Goal: Task Accomplishment & Management: Use online tool/utility

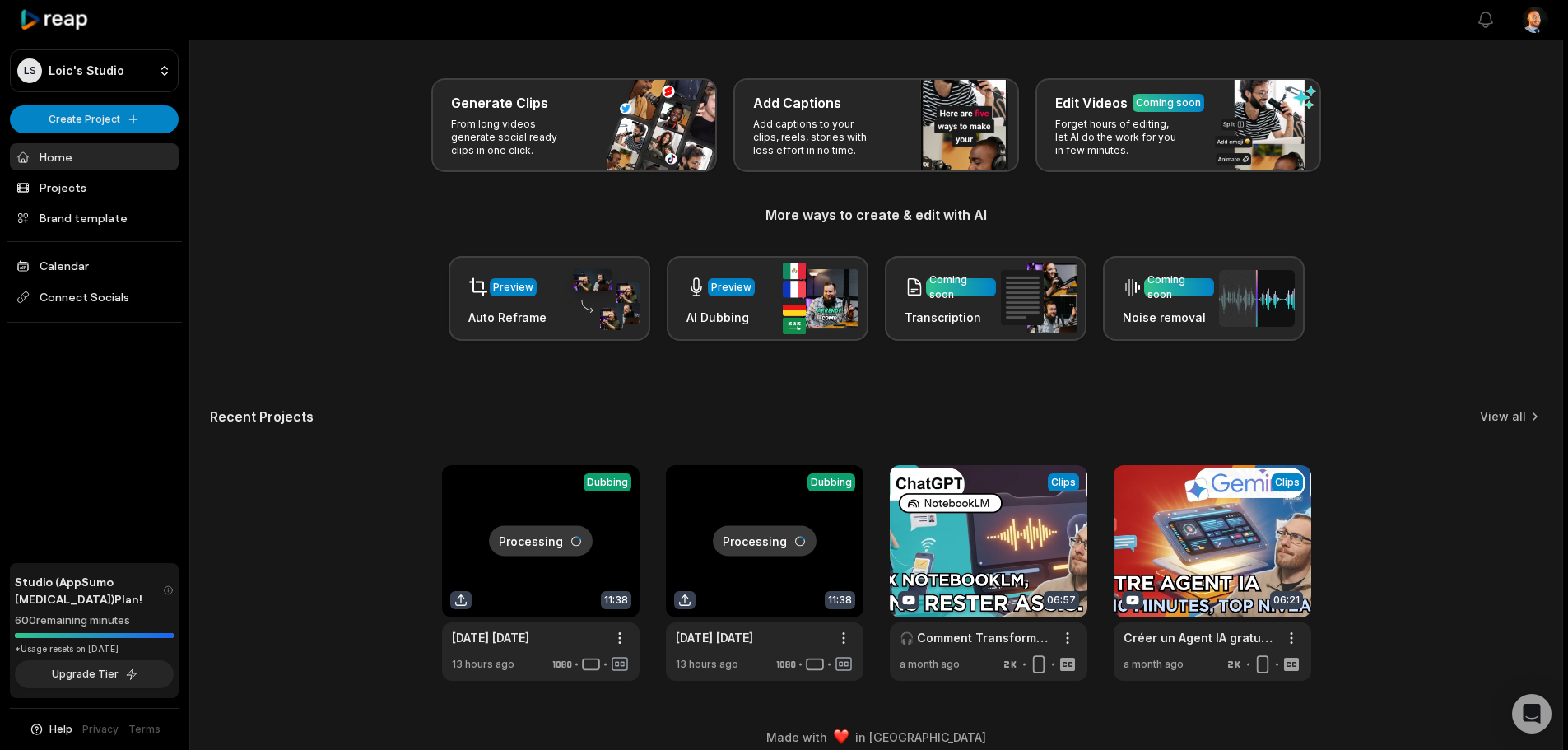
scroll to position [71, 0]
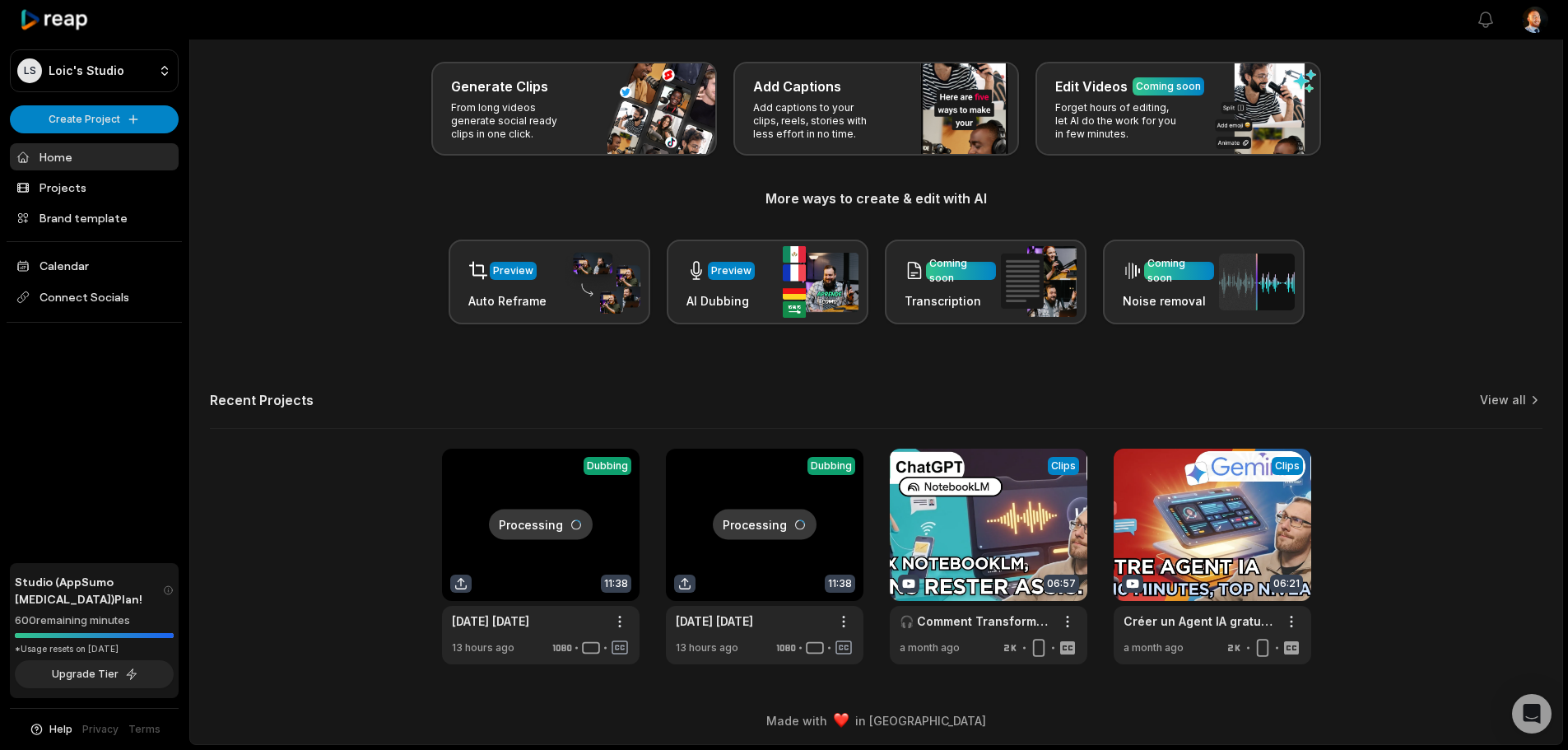
click at [756, 501] on link at bounding box center [764, 557] width 198 height 216
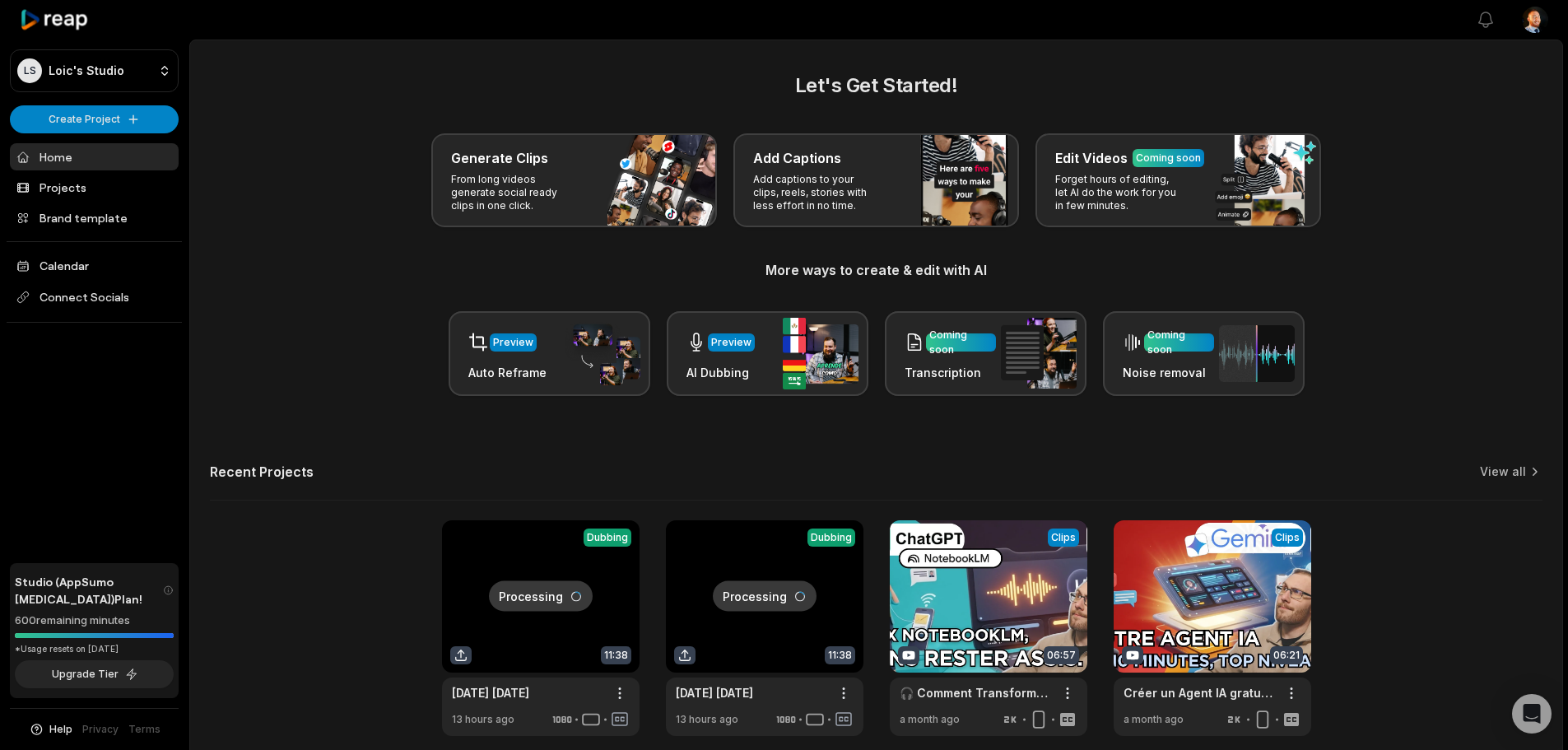
scroll to position [71, 0]
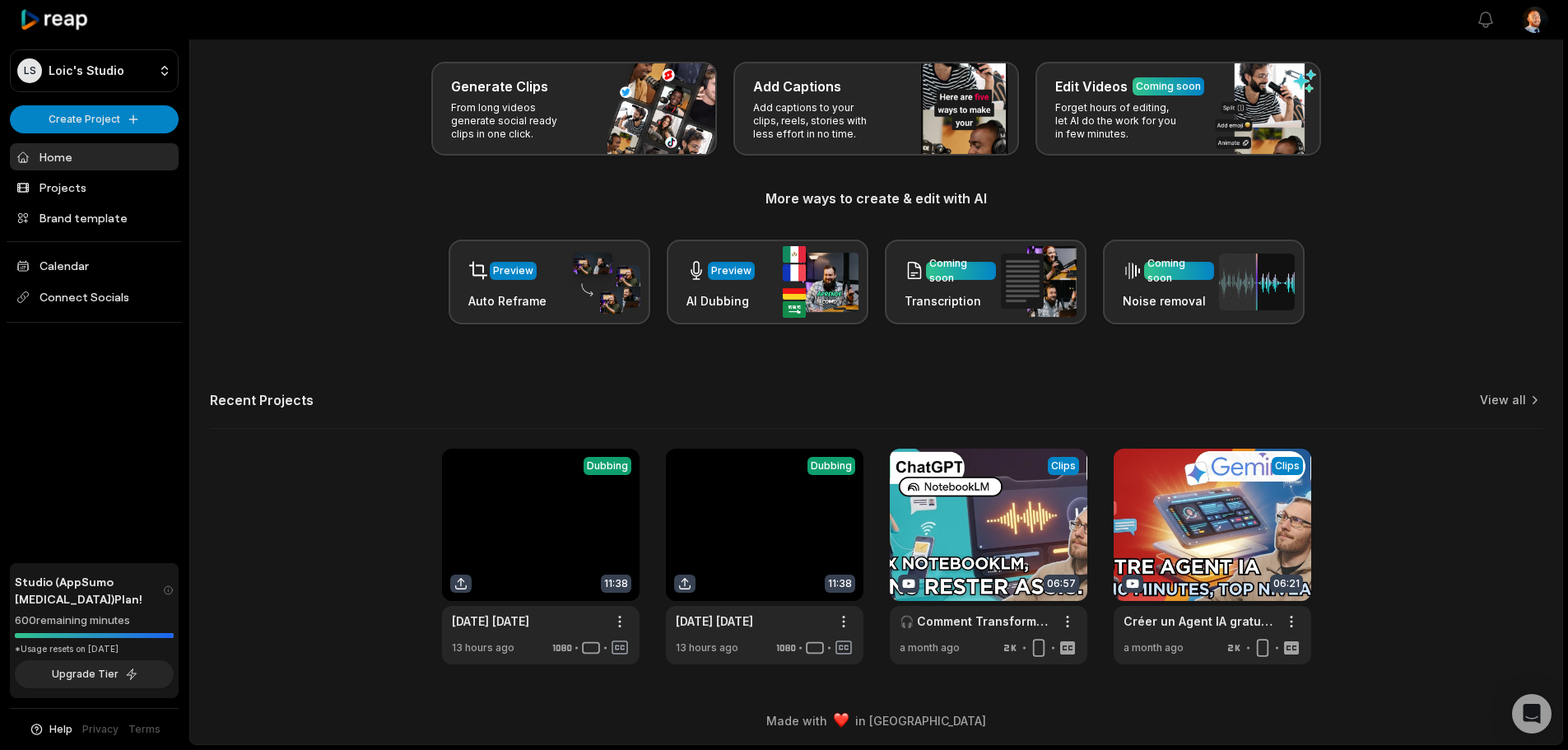
click at [685, 586] on link at bounding box center [764, 557] width 198 height 216
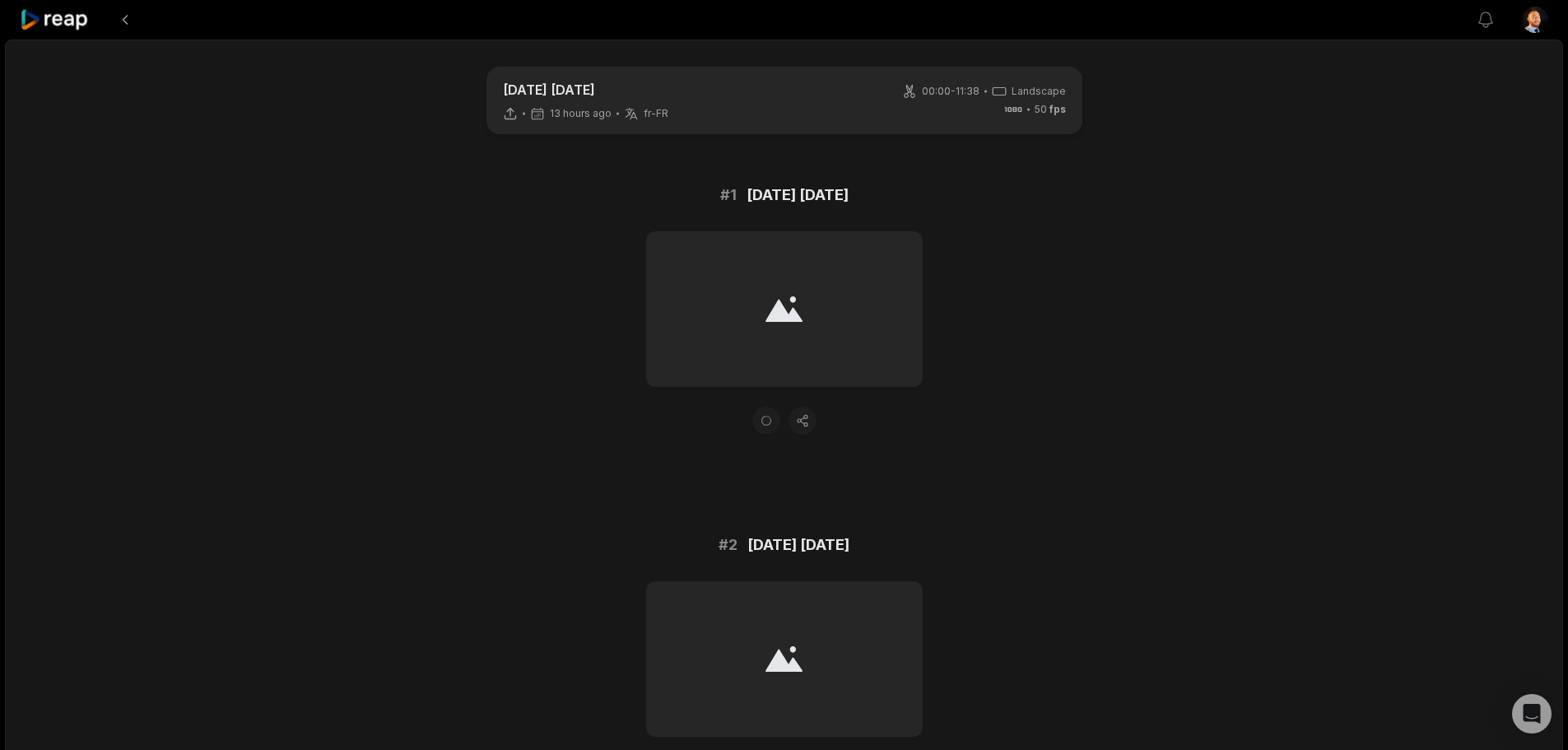
scroll to position [71, 0]
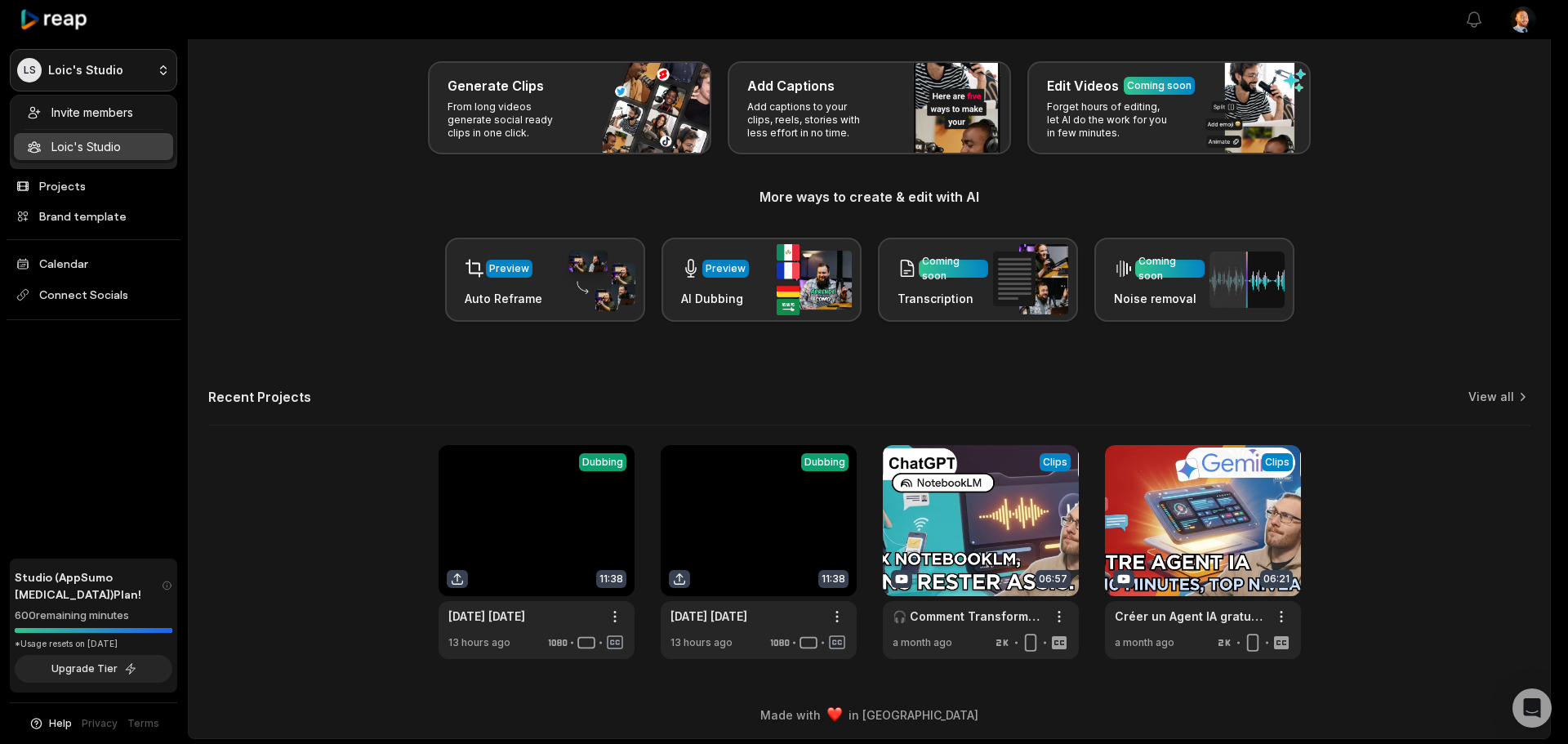
click at [156, 76] on html "LS [PERSON_NAME]'s Studio Create Project Home Projects Brand template Calendar …" at bounding box center [784, 301] width 1568 height 744
click at [156, 75] on html "LS [PERSON_NAME]'s Studio Create Project Home Projects Brand template Calendar …" at bounding box center [784, 301] width 1568 height 744
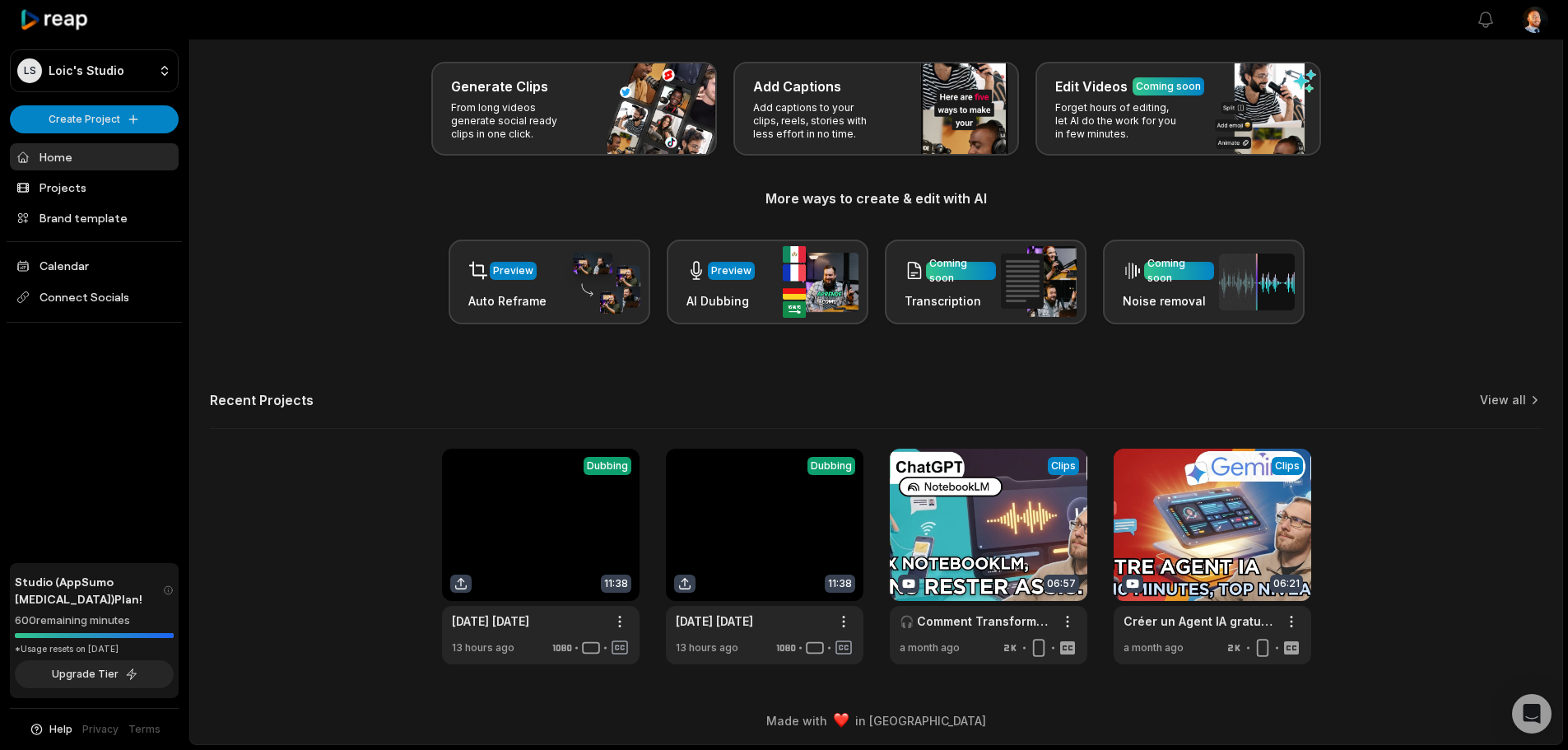
click at [158, 76] on html "LS [PERSON_NAME]'s Studio Create Project Home Projects Brand template Calendar …" at bounding box center [784, 303] width 1568 height 750
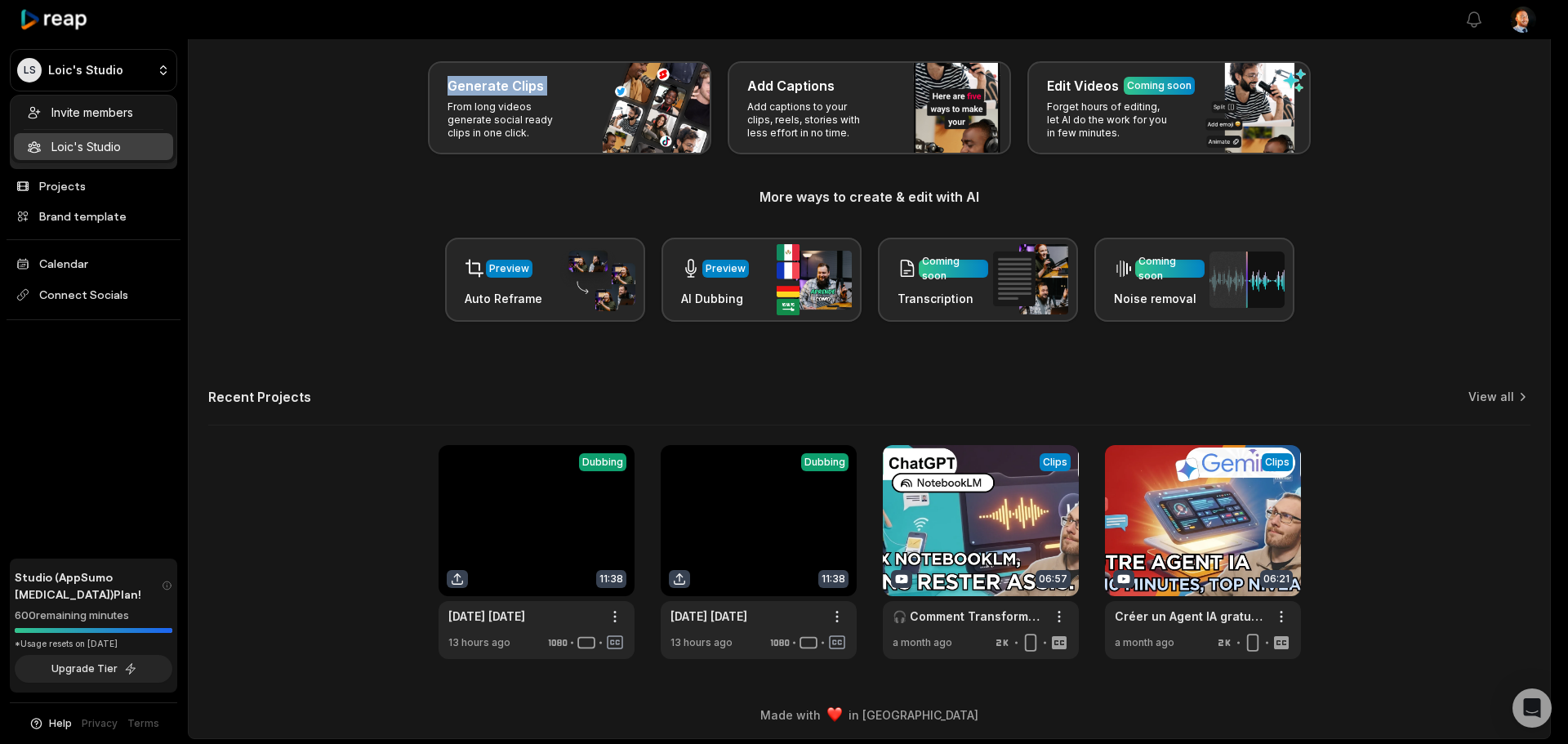
click at [156, 75] on html "LS [PERSON_NAME]'s Studio Create Project Home Projects Brand template Calendar …" at bounding box center [784, 301] width 1568 height 744
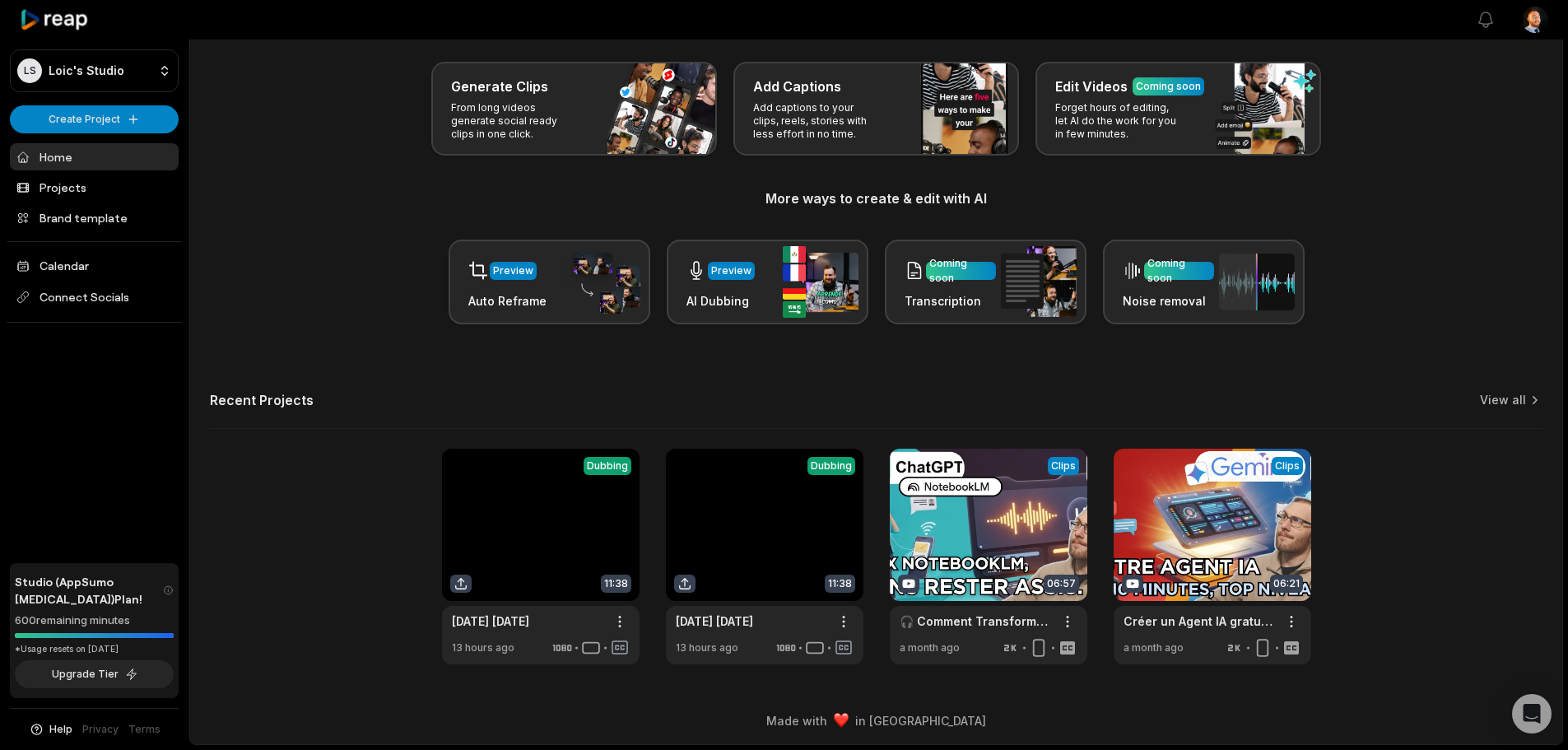
click at [321, 436] on div "Let's Get Started! Generate Clips From long videos generate social ready clips …" at bounding box center [875, 331] width 1372 height 665
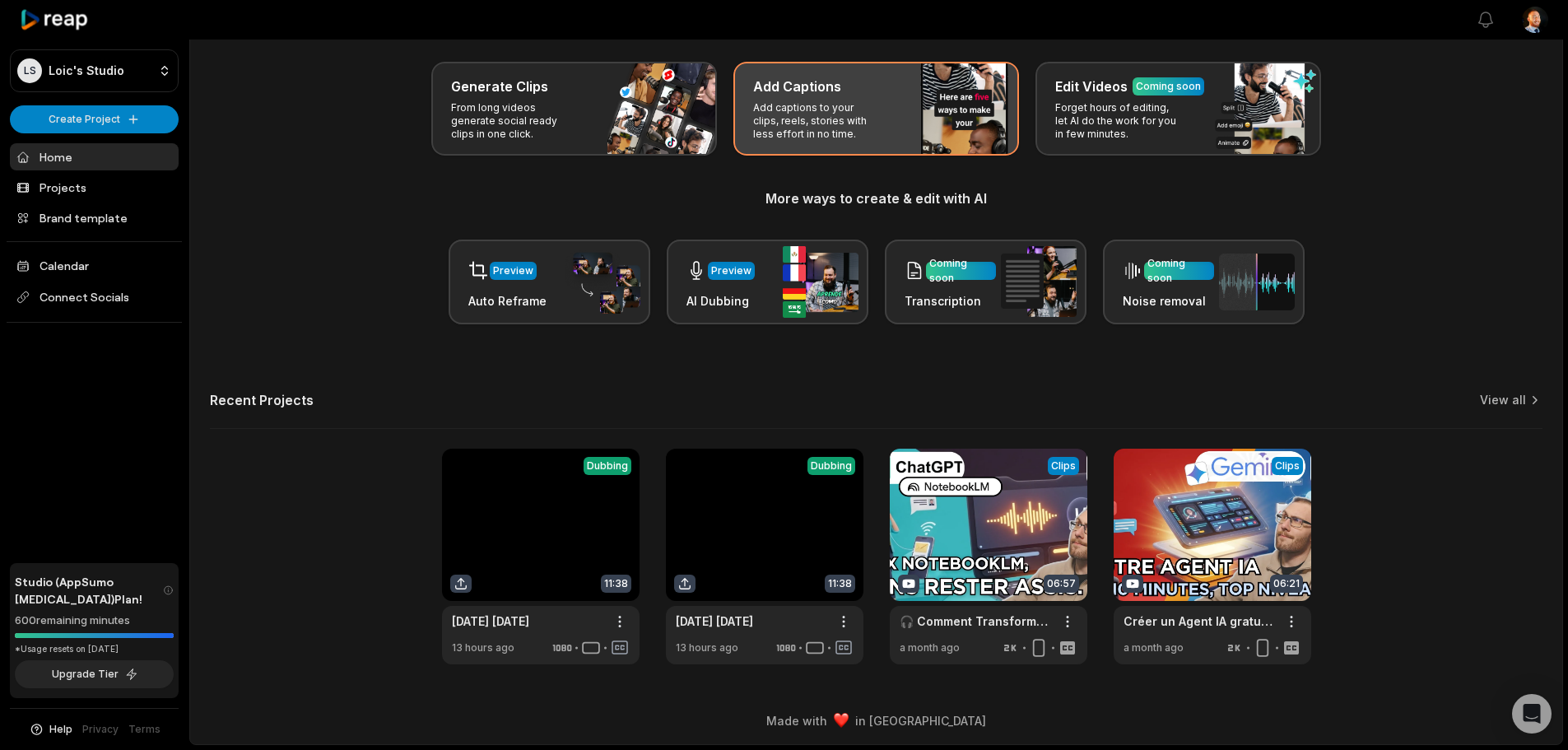
click at [925, 101] on div "Add Captions Add captions to your clips, reels, stories with less effort in no …" at bounding box center [876, 109] width 286 height 94
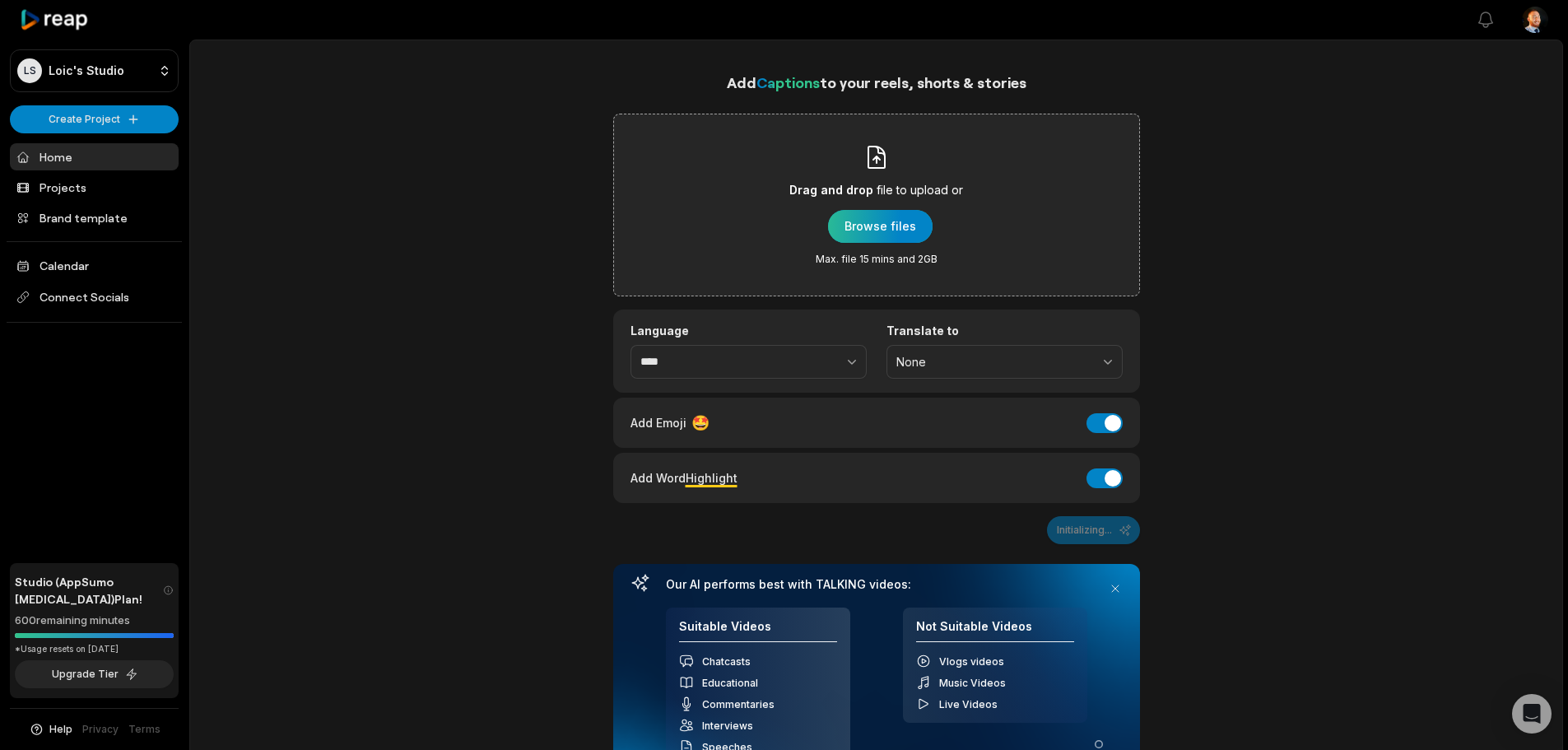
click at [868, 232] on div "button" at bounding box center [881, 226] width 105 height 33
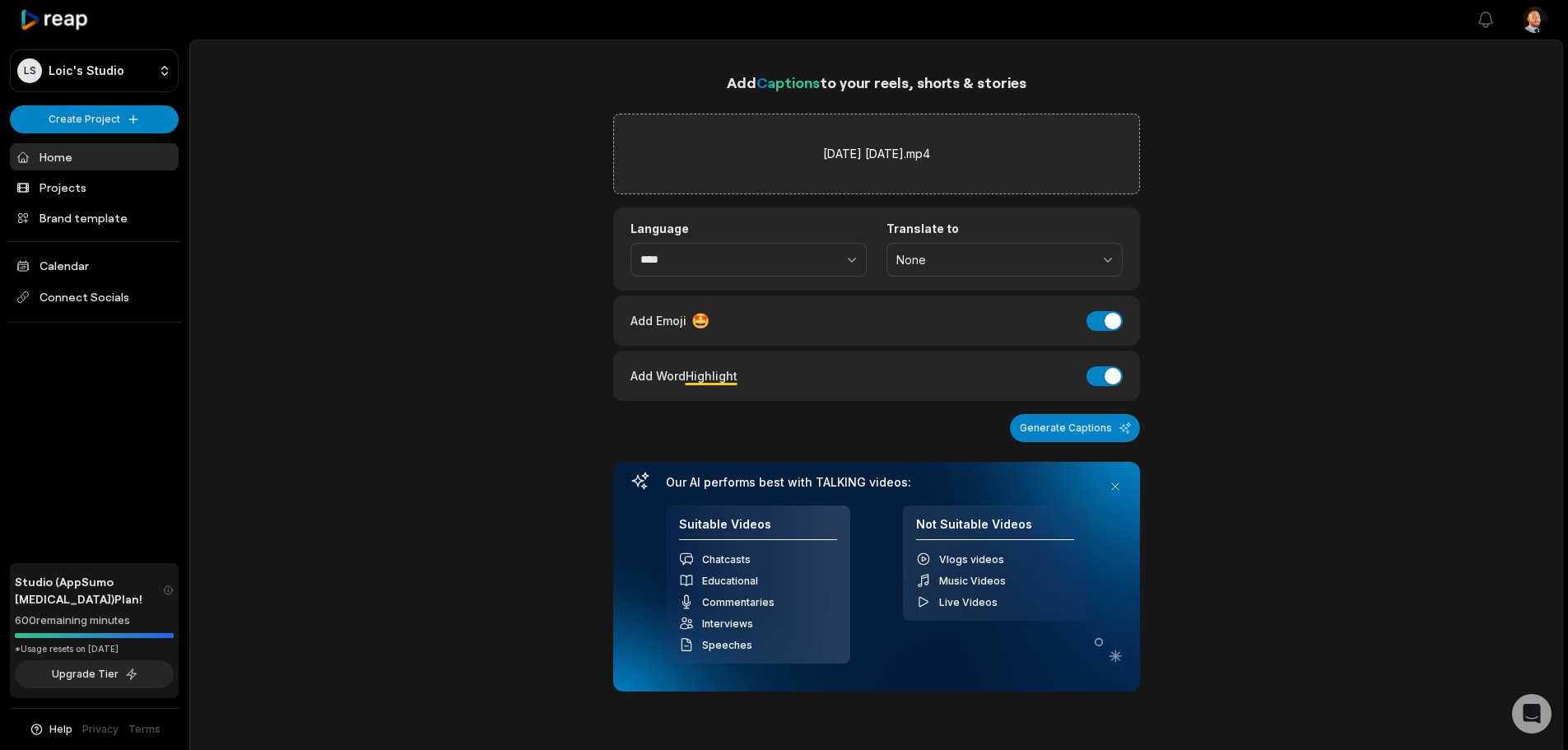
click at [888, 170] on div "[DATE] [DATE].mp4" at bounding box center [876, 153] width 527 height 81
click at [975, 267] on button "None" at bounding box center [1004, 260] width 236 height 35
drag, startPoint x: 1455, startPoint y: 311, endPoint x: 1308, endPoint y: 332, distance: 148.5
click at [1446, 311] on div "Add Captions to your reels, shorts & stories [DATE] [DATE].mp4 Language **** Tr…" at bounding box center [875, 551] width 1372 height 961
click at [1085, 437] on button "Generate Captions" at bounding box center [1074, 428] width 130 height 28
